Goal: Transaction & Acquisition: Subscribe to service/newsletter

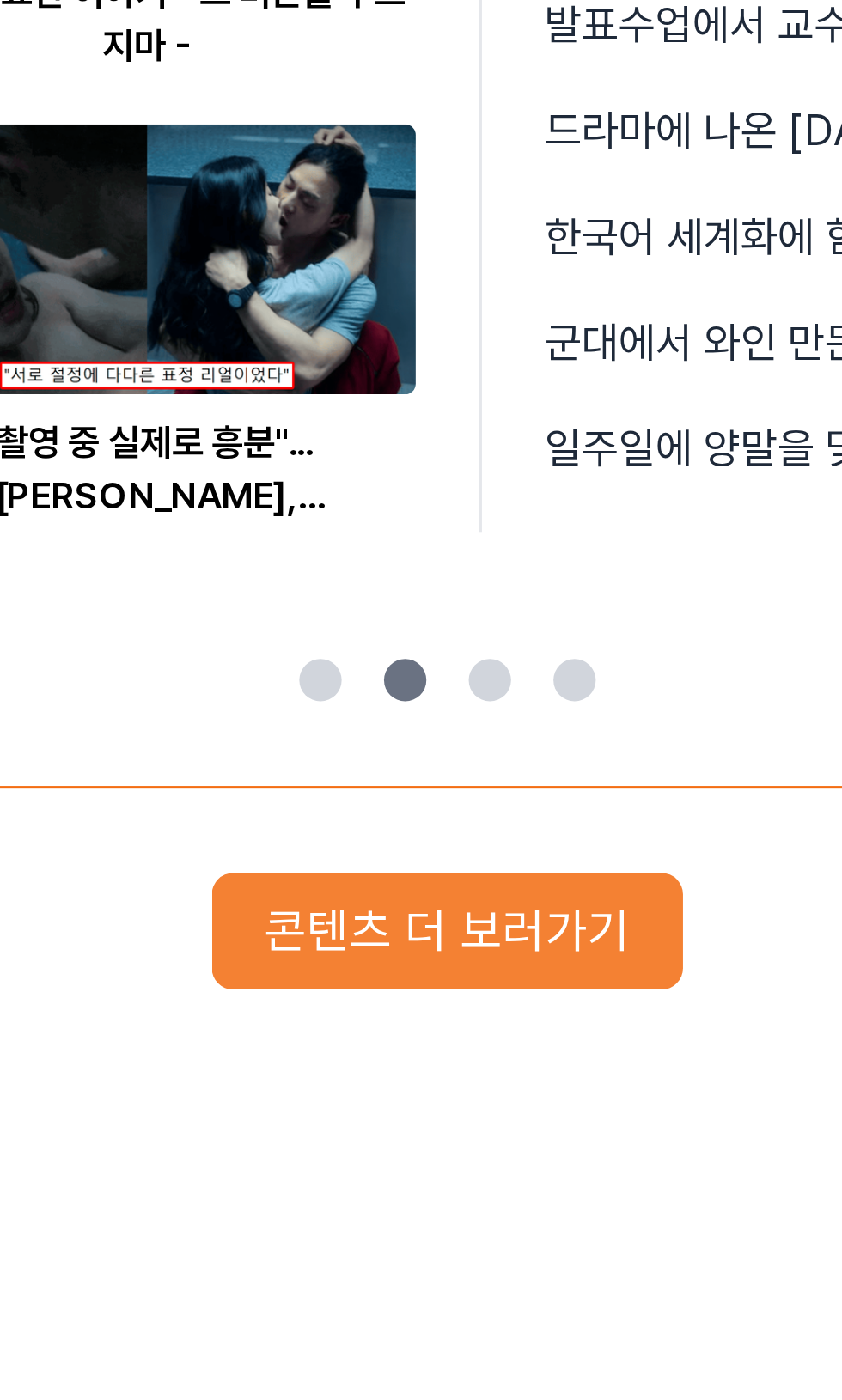
click at [469, 1068] on button "콘텐츠 더 보러가기" at bounding box center [421, 1062] width 153 height 38
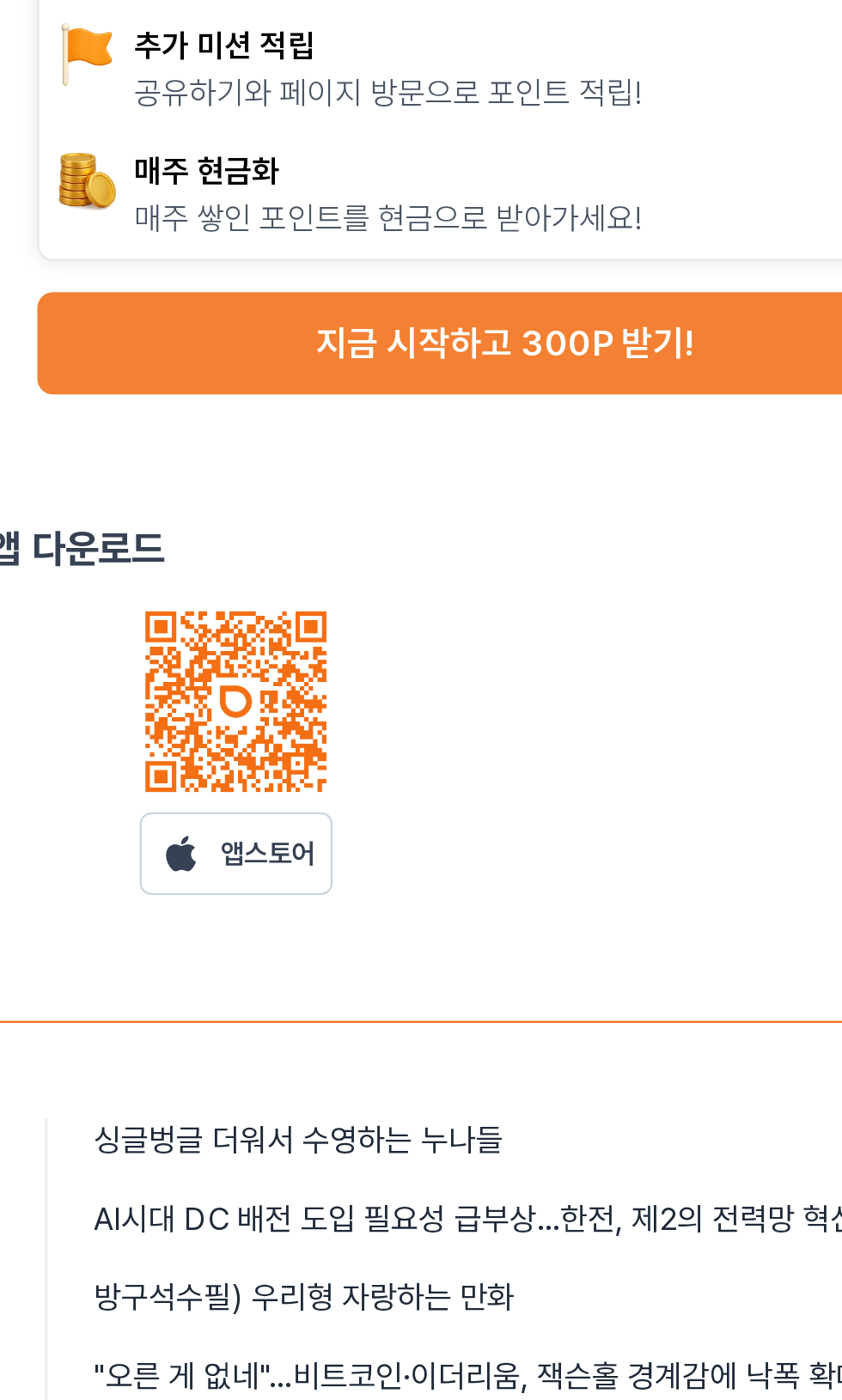
scroll to position [8, 0]
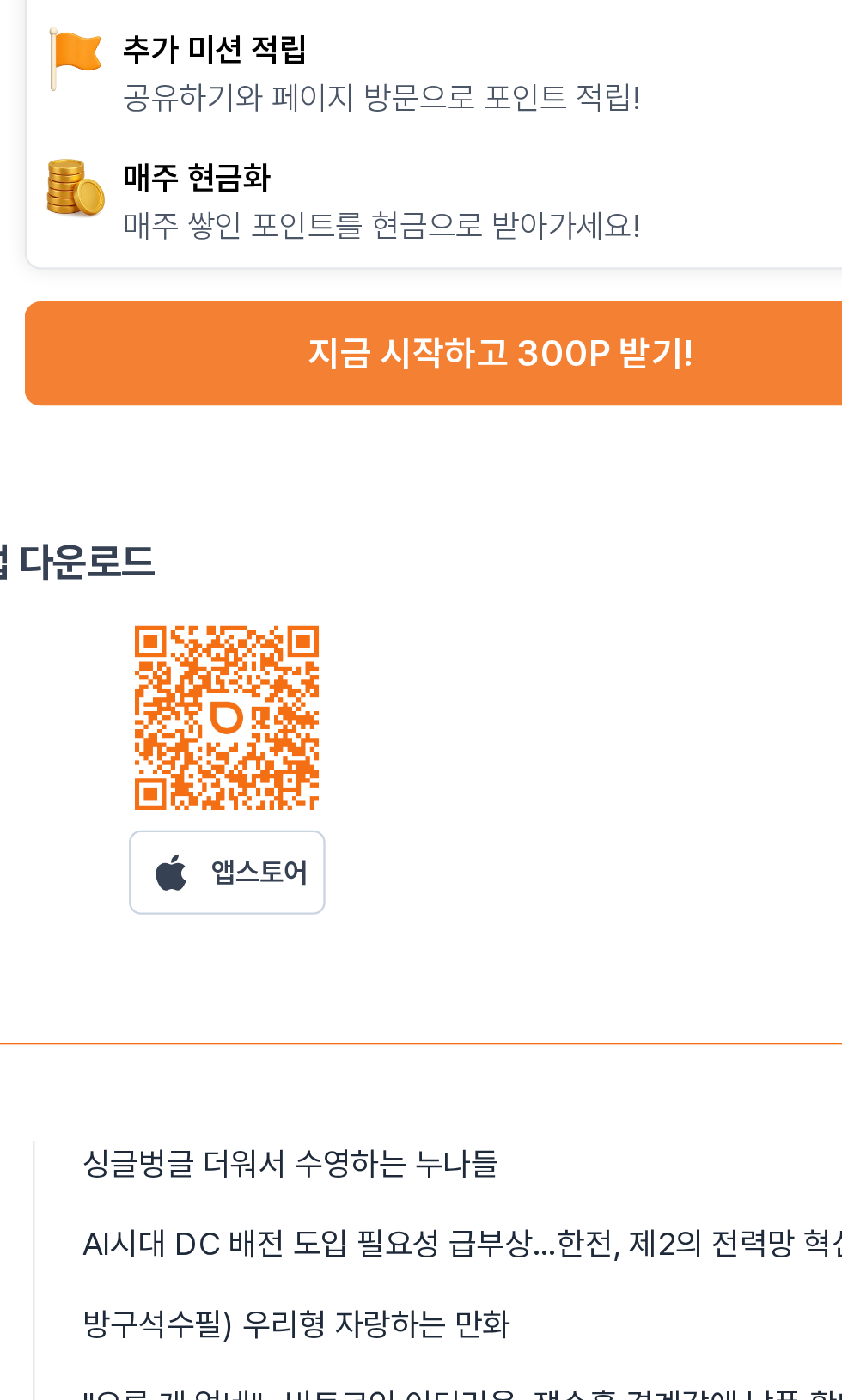
click at [708, 310] on button "지금 시작하고 300P 받기!" at bounding box center [631, 309] width 407 height 45
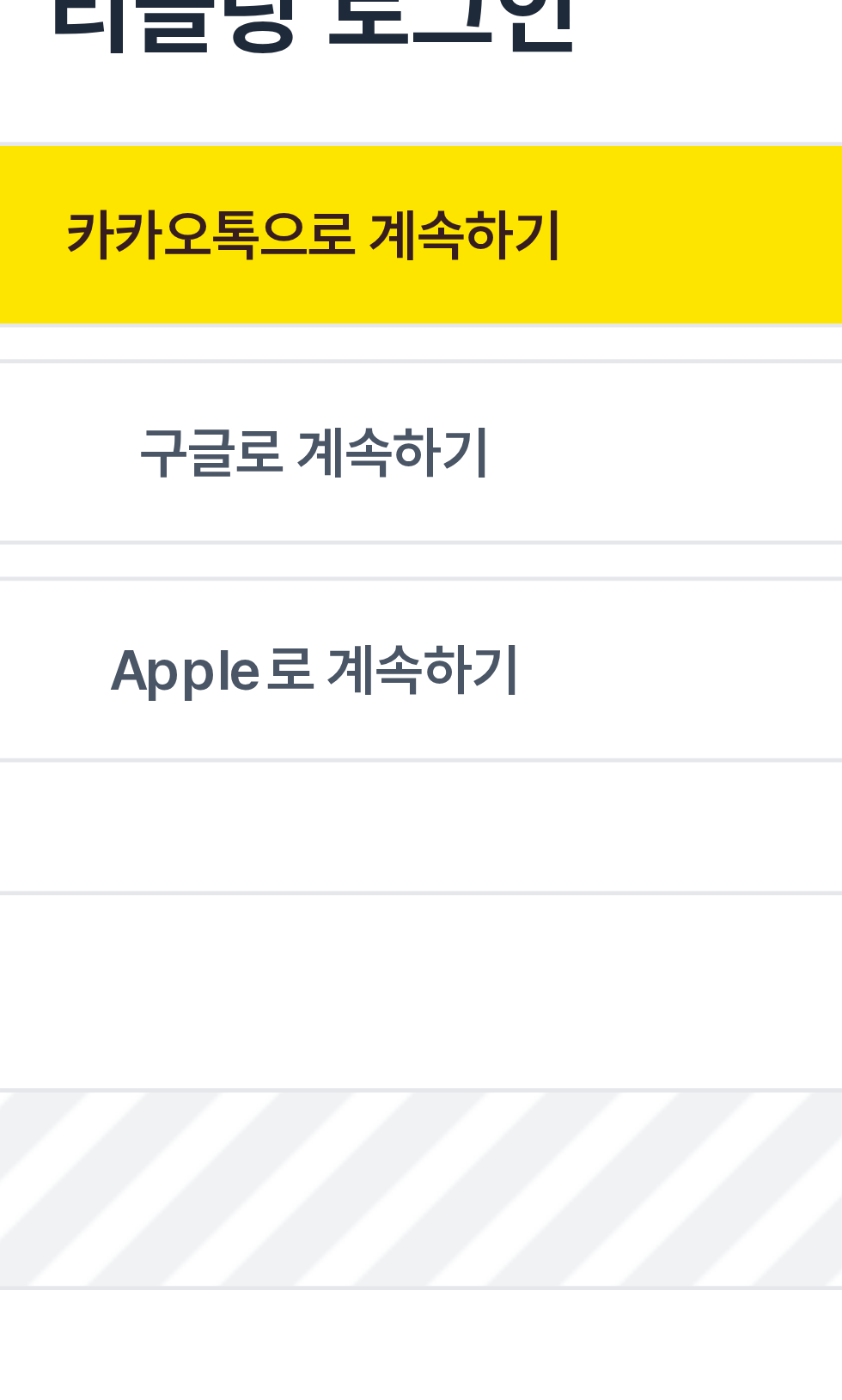
click at [487, 361] on button "카카오톡으로 계속하기" at bounding box center [421, 341] width 357 height 39
click at [396, 350] on p "카카오톡으로 계속하기" at bounding box center [421, 340] width 105 height 17
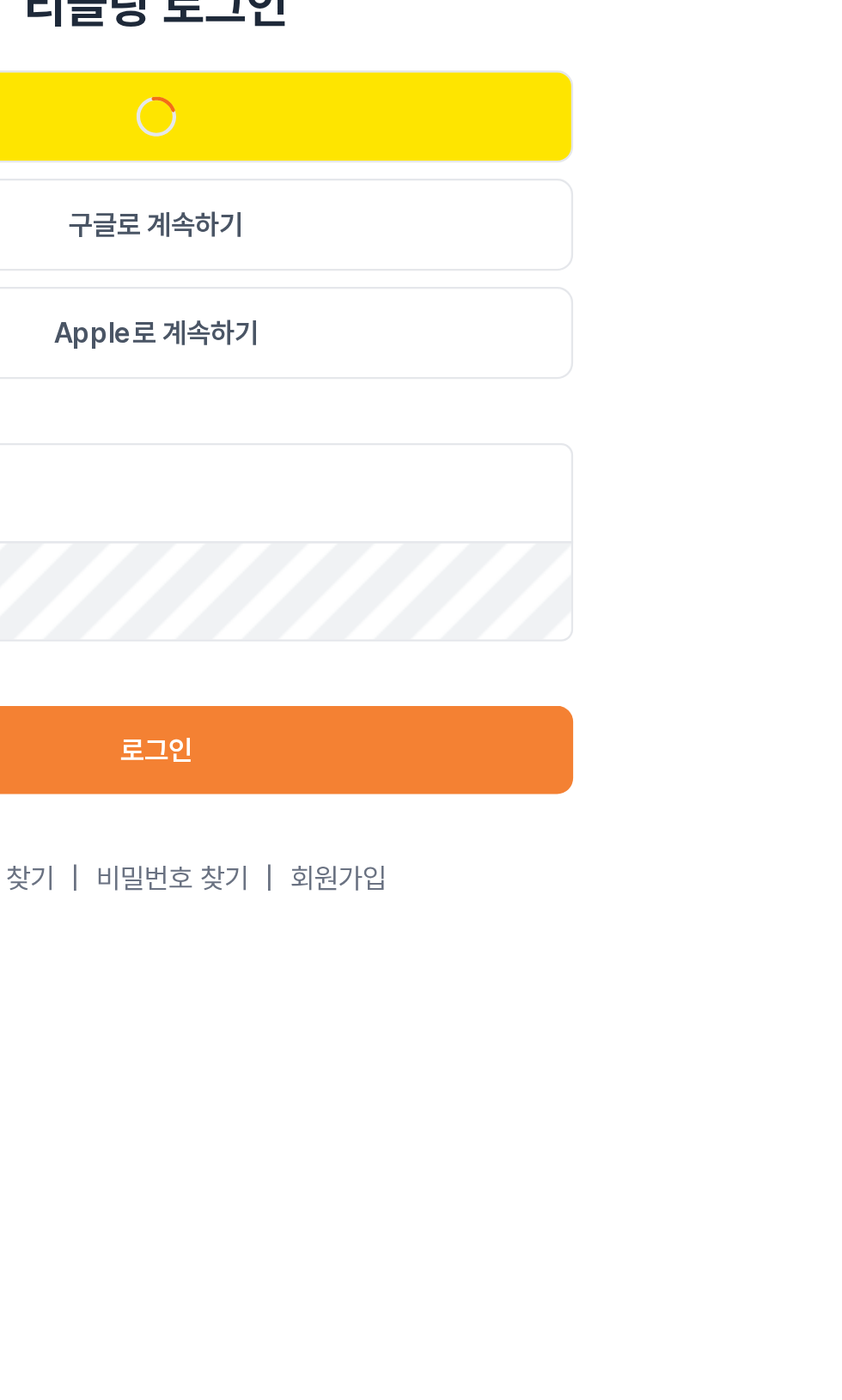
scroll to position [8, 0]
